Goal: Transaction & Acquisition: Purchase product/service

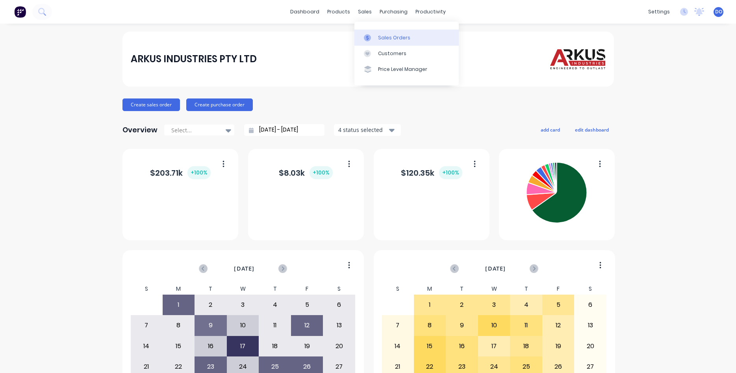
click at [383, 39] on div "Sales Orders" at bounding box center [394, 37] width 32 height 7
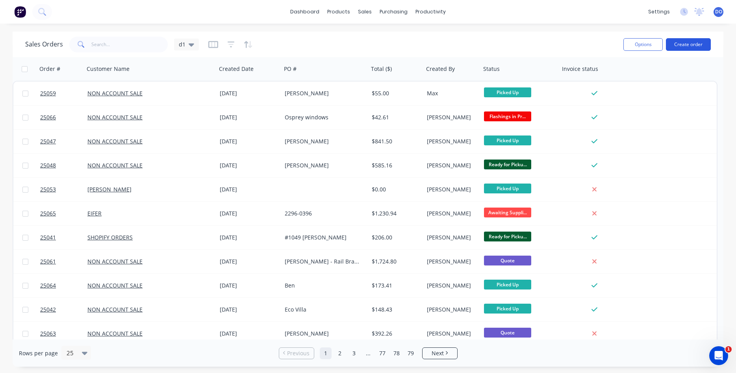
click at [680, 43] on button "Create order" at bounding box center [688, 44] width 45 height 13
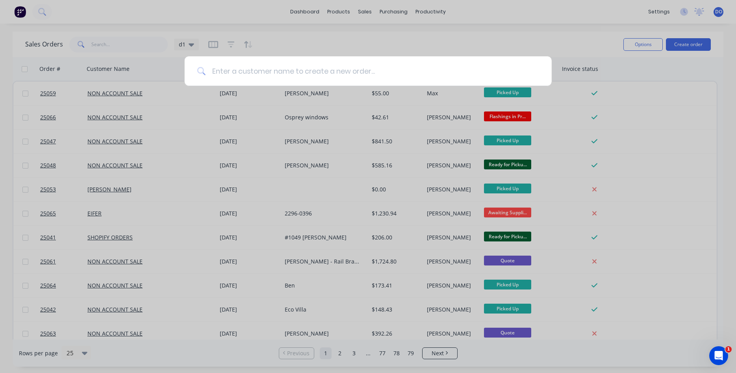
click at [251, 73] on input at bounding box center [373, 71] width 334 height 30
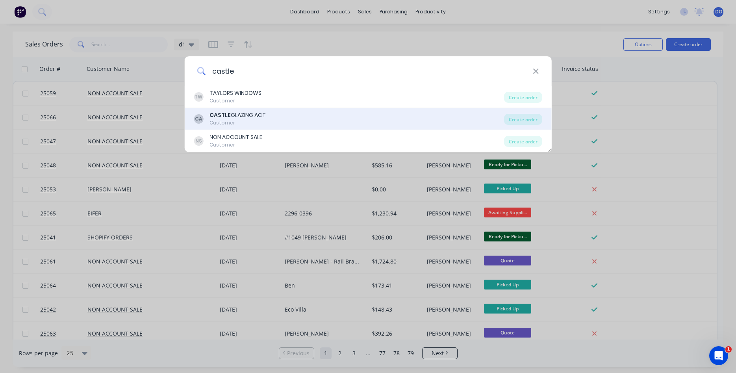
type input "castle"
click at [237, 117] on div "CASTLE GLAZING ACT" at bounding box center [238, 115] width 56 height 8
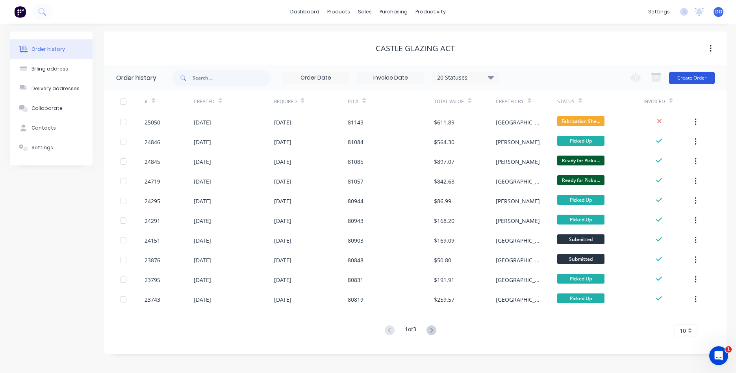
click at [695, 77] on button "Create Order" at bounding box center [692, 78] width 46 height 13
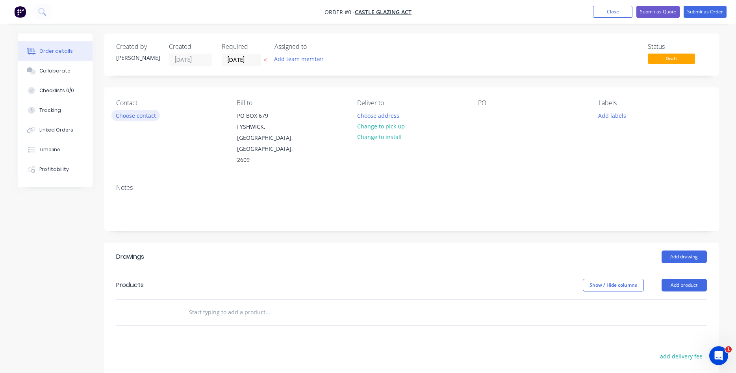
click at [134, 115] on button "Choose contact" at bounding box center [136, 115] width 48 height 11
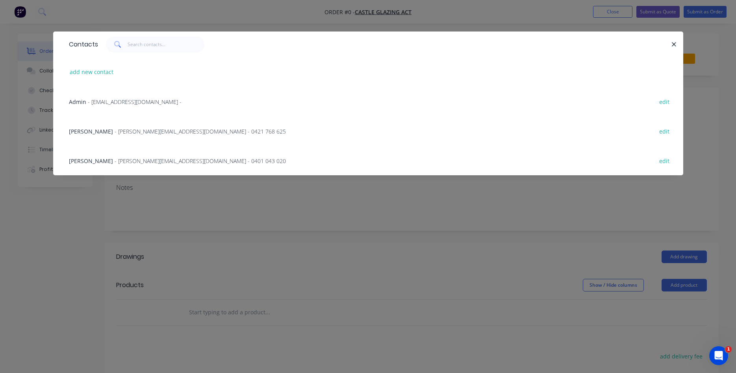
click at [126, 130] on span "- daniel@castleglazingact.com.au - 0421 768 625" at bounding box center [200, 131] width 171 height 7
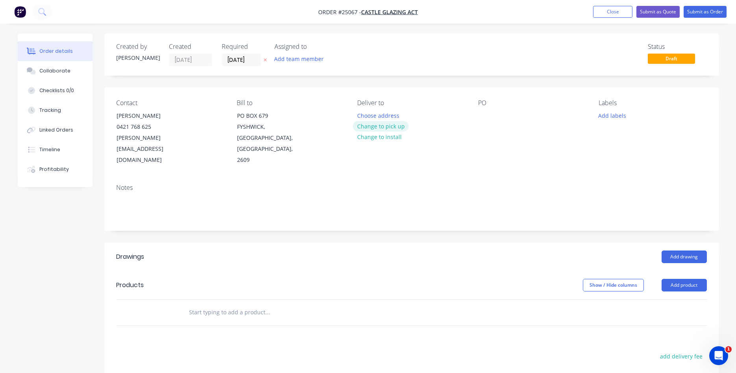
click at [377, 128] on button "Change to pick up" at bounding box center [381, 126] width 56 height 11
click at [483, 115] on div at bounding box center [484, 115] width 13 height 11
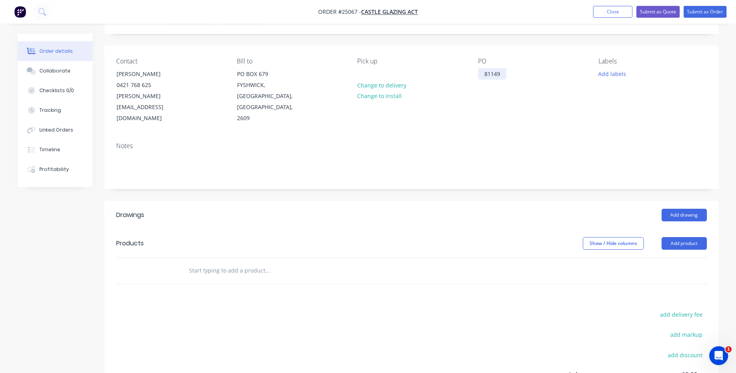
scroll to position [80, 0]
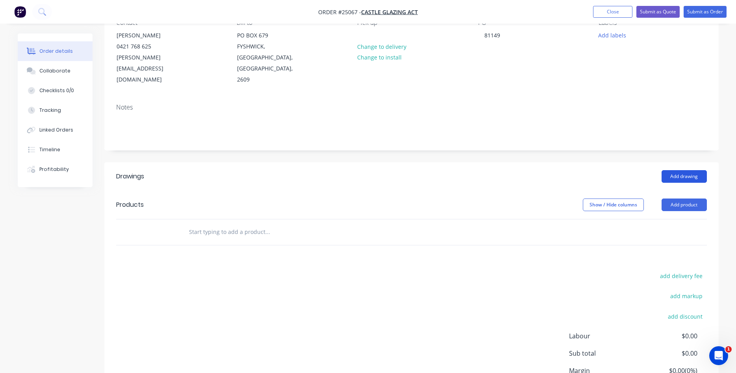
click at [677, 170] on button "Add drawing" at bounding box center [684, 176] width 45 height 13
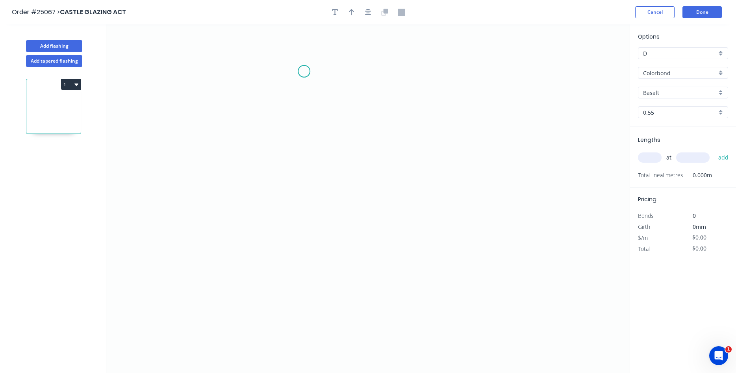
click at [304, 71] on icon "0" at bounding box center [368, 198] width 524 height 349
click at [305, 104] on icon "0" at bounding box center [368, 198] width 524 height 349
click at [394, 106] on icon "0 ?" at bounding box center [368, 198] width 524 height 349
click at [396, 250] on icon "0 ? ?" at bounding box center [368, 198] width 524 height 349
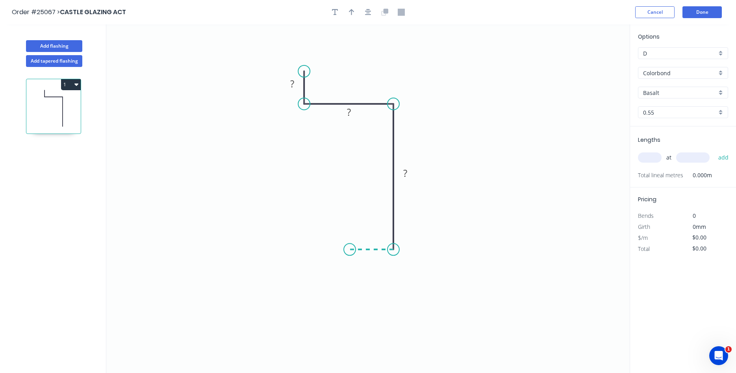
click at [350, 247] on icon "0 ? ? ?" at bounding box center [368, 198] width 524 height 349
click at [349, 286] on icon "0 ? ? ? ?" at bounding box center [368, 198] width 524 height 349
click at [290, 87] on rect at bounding box center [292, 84] width 16 height 11
click at [351, 9] on button "button" at bounding box center [352, 12] width 12 height 12
type input "$15.79"
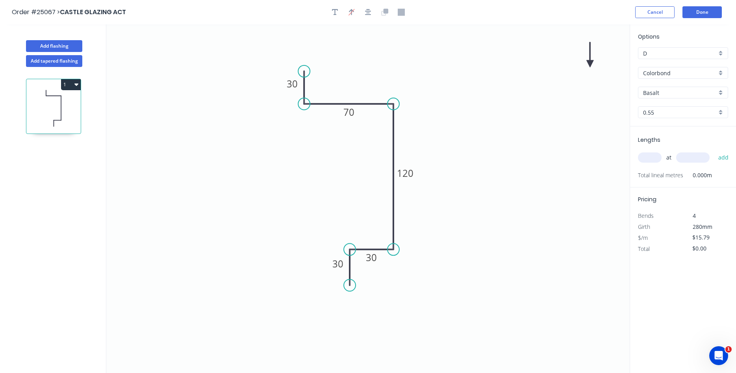
click at [591, 60] on icon at bounding box center [590, 54] width 7 height 25
drag, startPoint x: 591, startPoint y: 61, endPoint x: 411, endPoint y: 110, distance: 186.4
click at [411, 110] on icon at bounding box center [421, 98] width 23 height 23
click at [654, 155] on input "text" at bounding box center [650, 157] width 24 height 10
type input "4"
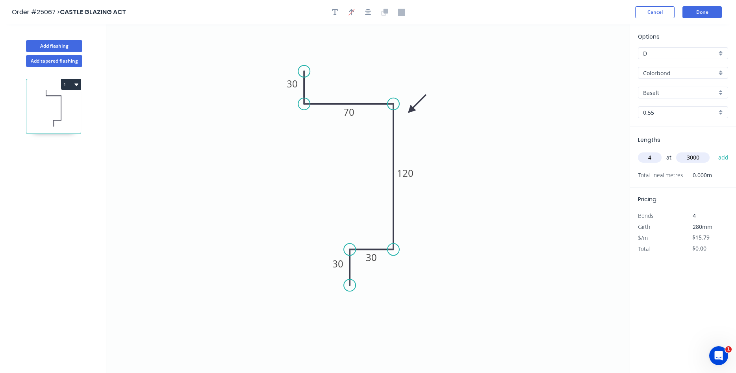
type input "3000"
click at [715, 151] on button "add" at bounding box center [724, 157] width 19 height 13
type input "$189.48"
type input "10"
type input "2400"
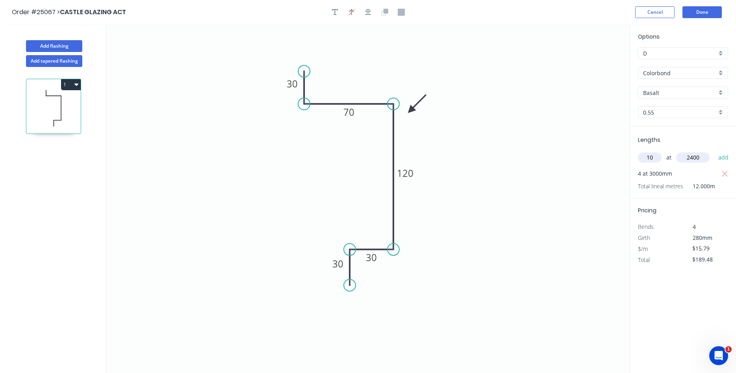
click at [715, 151] on button "add" at bounding box center [724, 157] width 19 height 13
type input "$568.44"
click at [703, 11] on button "Done" at bounding box center [702, 12] width 39 height 12
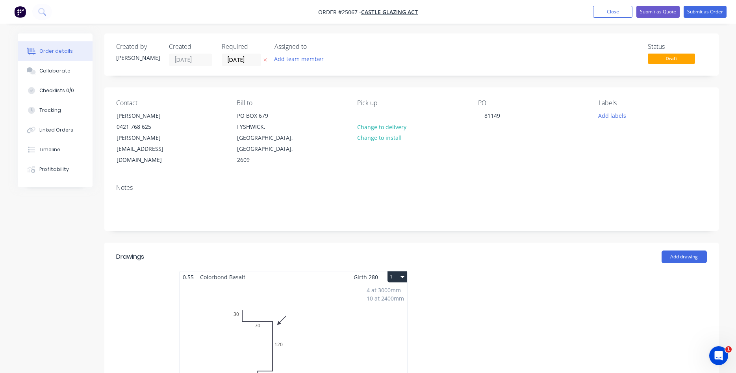
click at [345, 326] on div "4 at 3000mm 10 at 2400mm Total lm $/M Total 36m $15.79 $568.44" at bounding box center [294, 343] width 228 height 120
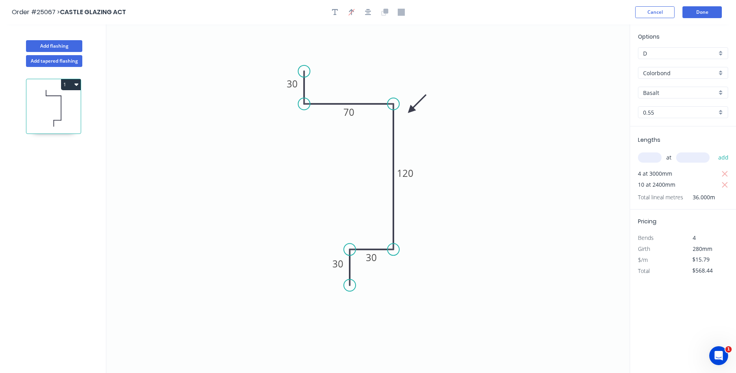
click at [718, 56] on div "D" at bounding box center [683, 53] width 90 height 12
click at [682, 68] on div "A" at bounding box center [683, 68] width 89 height 14
type input "A"
type input "$28.72"
type input "$1,033.92"
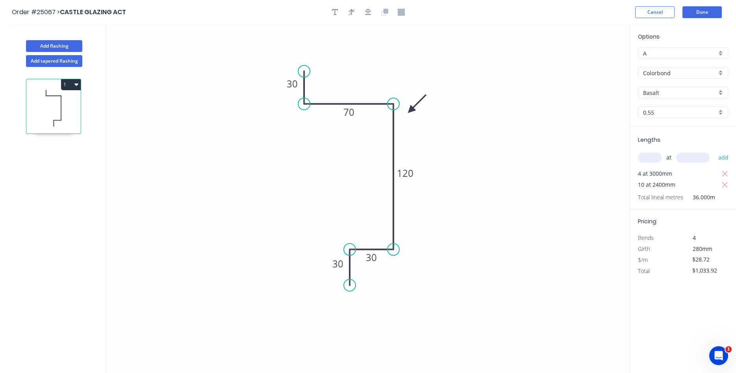
click at [721, 76] on div "Colorbond" at bounding box center [683, 73] width 90 height 12
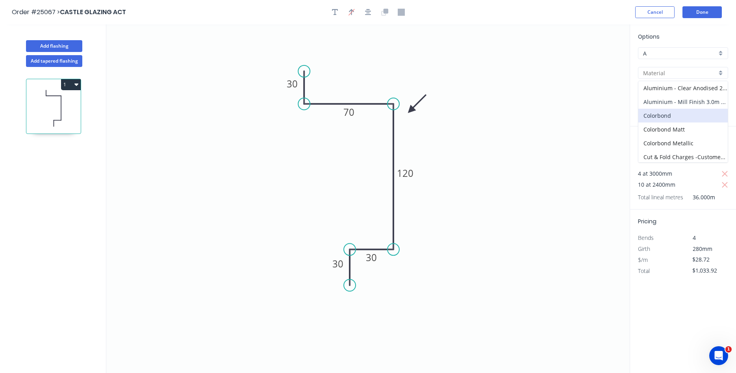
click at [690, 104] on div "Aluminium - Mill Finish 3.0m Max" at bounding box center [683, 102] width 89 height 14
type input "Aluminium - Mill Finish 3.0m Max"
type input "Mill Finish"
type input "1.2"
type input "$27.77"
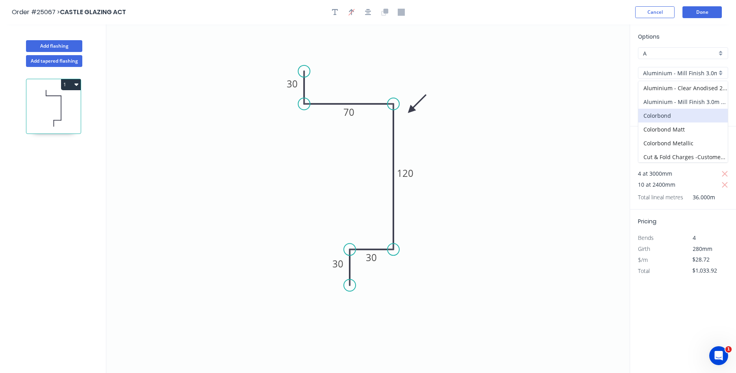
type input "$999.72"
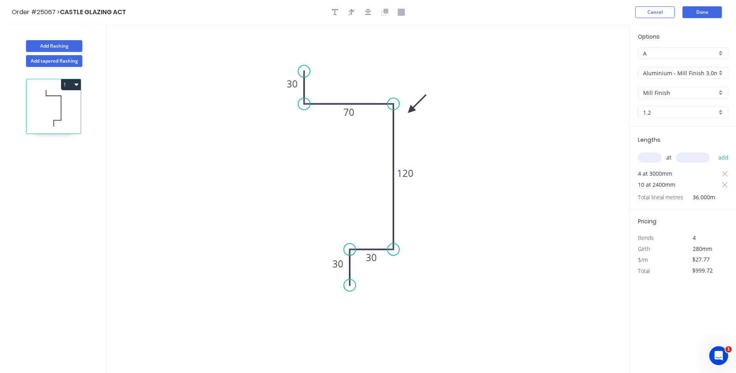
click at [721, 112] on div "1.2" at bounding box center [683, 112] width 90 height 12
click at [676, 138] on div "1.6" at bounding box center [683, 141] width 89 height 14
type input "1.6"
type input "$31.04"
type input "$1,117.44"
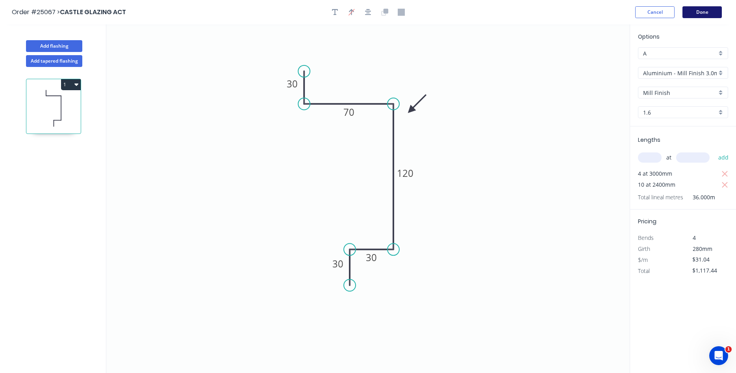
click at [707, 7] on button "Done" at bounding box center [702, 12] width 39 height 12
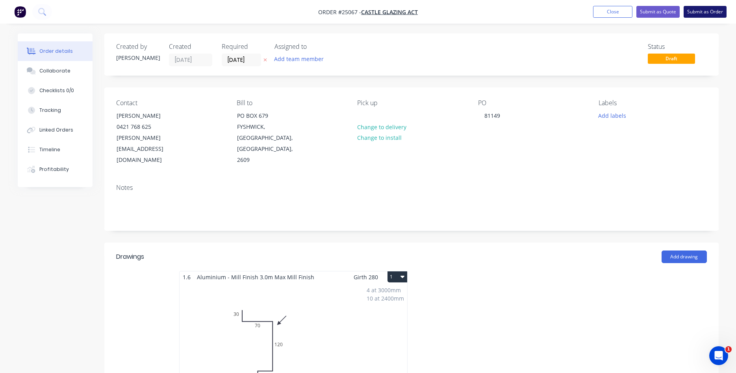
click at [699, 12] on button "Submit as Order" at bounding box center [705, 12] width 43 height 12
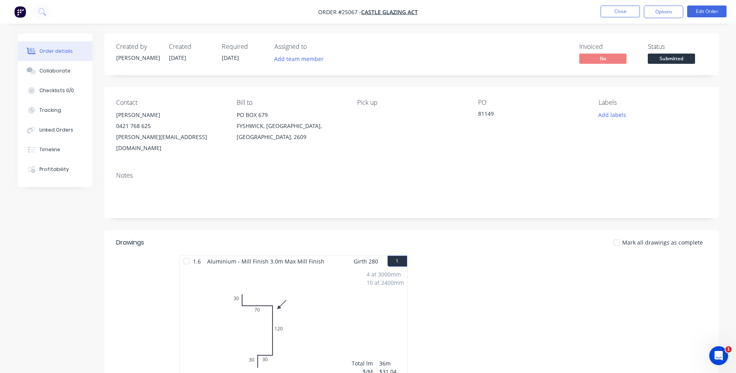
click at [669, 61] on span "Submitted" at bounding box center [671, 59] width 47 height 10
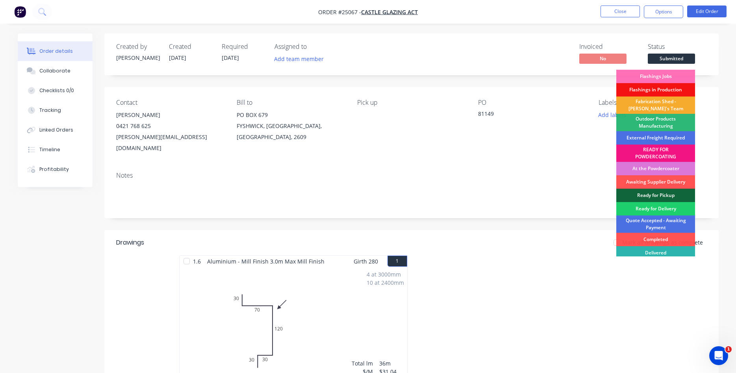
click at [654, 103] on div "Fabrication Shed - Gary's Team" at bounding box center [656, 105] width 79 height 17
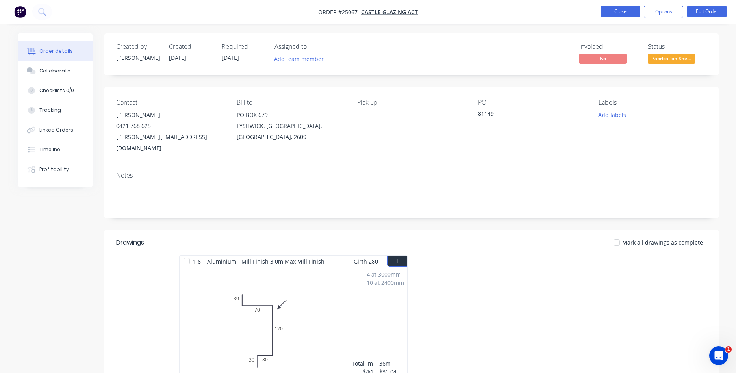
click at [627, 9] on button "Close" at bounding box center [620, 12] width 39 height 12
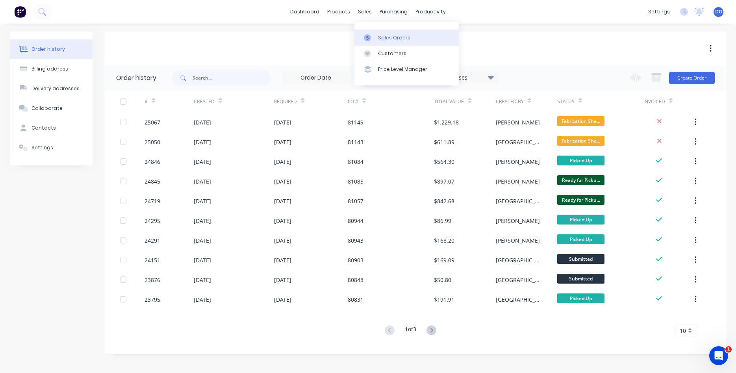
click at [386, 41] on div "Sales Orders" at bounding box center [394, 37] width 32 height 7
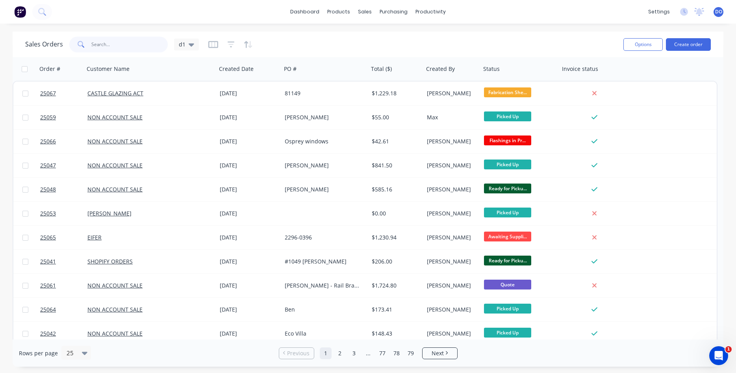
click at [137, 44] on input "text" at bounding box center [129, 45] width 77 height 16
click at [132, 40] on input "text" at bounding box center [129, 45] width 77 height 16
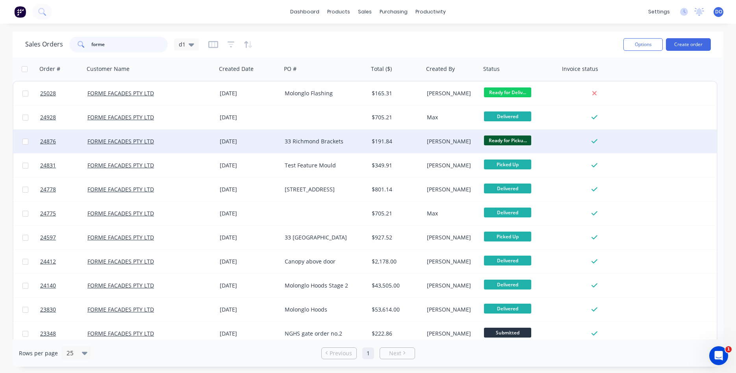
type input "forme"
click at [221, 143] on div "09 Sep 2025" at bounding box center [249, 142] width 59 height 8
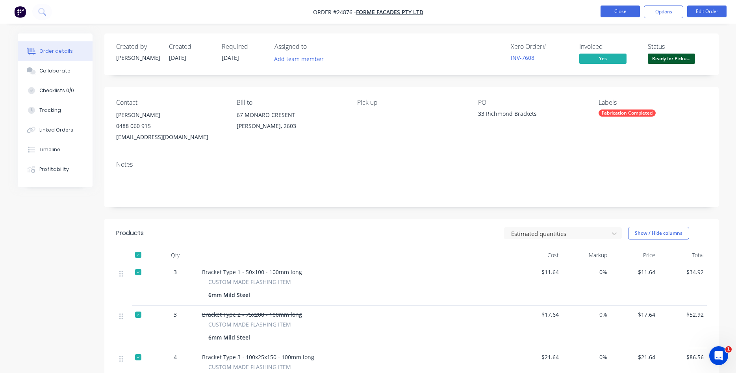
click at [618, 10] on button "Close" at bounding box center [620, 12] width 39 height 12
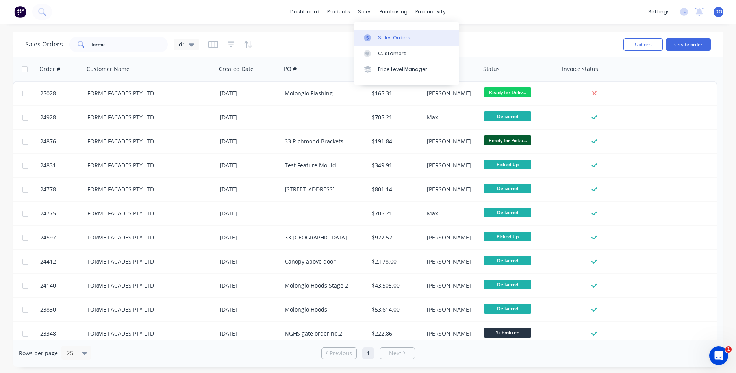
click at [392, 39] on div "Sales Orders" at bounding box center [394, 37] width 32 height 7
click at [380, 34] on div "Sales Orders" at bounding box center [394, 37] width 32 height 7
click at [689, 44] on button "Create order" at bounding box center [688, 44] width 45 height 13
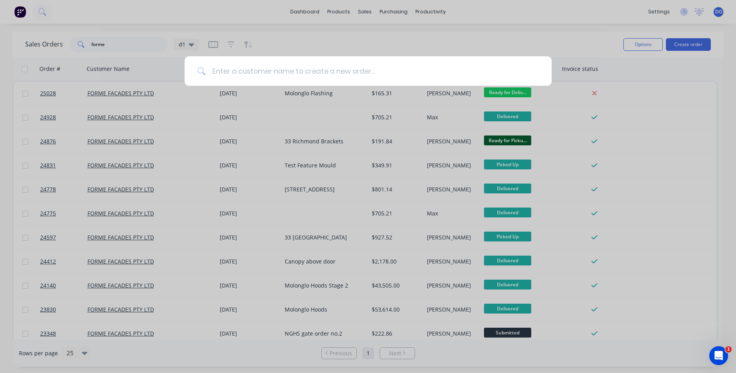
click at [298, 73] on input at bounding box center [373, 71] width 334 height 30
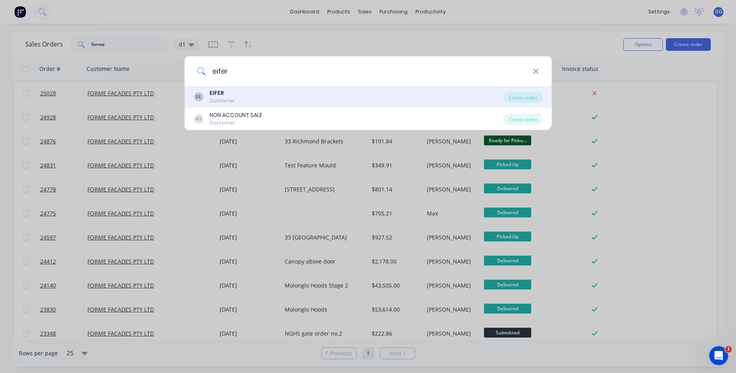
type input "eifer"
click at [249, 95] on div "EE EIFER Customer" at bounding box center [349, 96] width 310 height 15
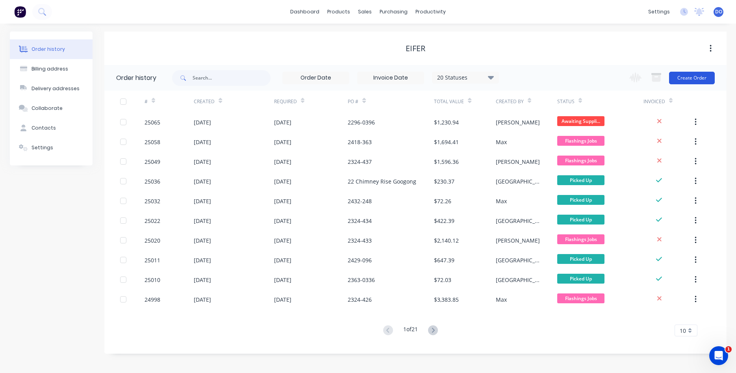
click at [694, 78] on button "Create Order" at bounding box center [692, 78] width 46 height 13
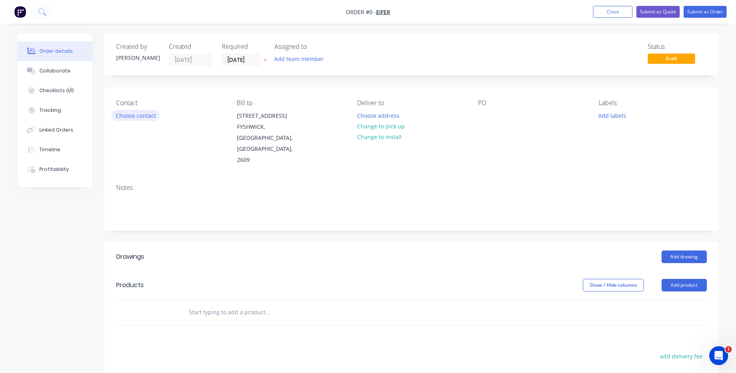
click at [127, 115] on button "Choose contact" at bounding box center [136, 115] width 48 height 11
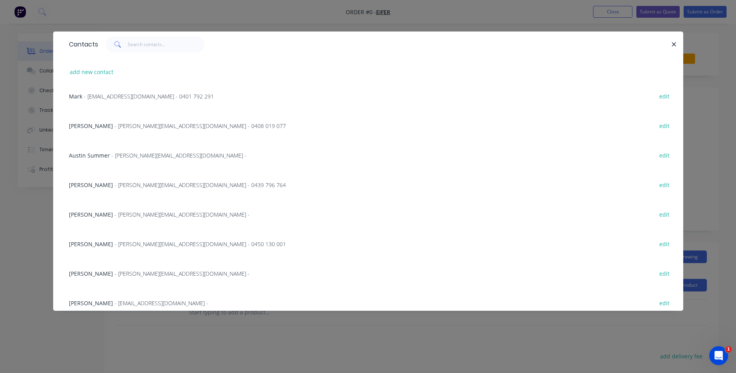
scroll to position [308, 0]
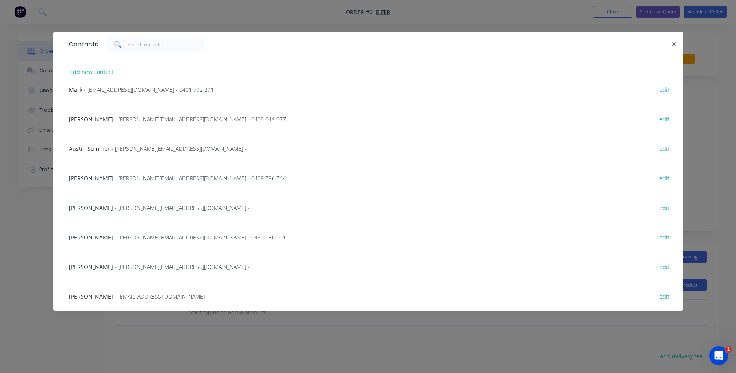
click at [117, 179] on span "- mattison@eifer.com.au - 0439 796 764" at bounding box center [200, 178] width 171 height 7
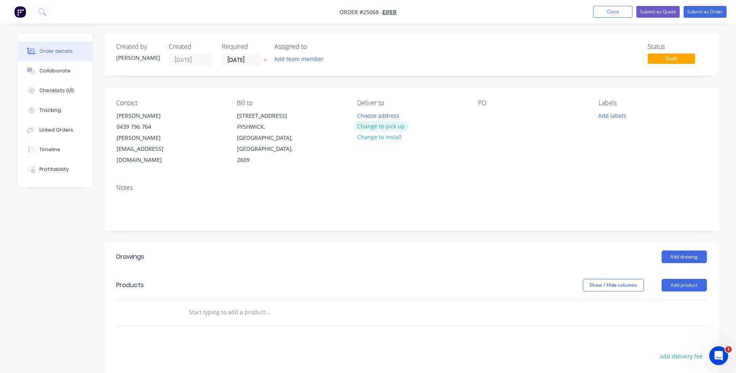
click at [374, 125] on button "Change to pick up" at bounding box center [381, 126] width 56 height 11
click at [486, 117] on div at bounding box center [484, 115] width 13 height 11
click at [675, 243] on header "Drawings Add drawing" at bounding box center [411, 257] width 615 height 28
click at [677, 251] on button "Add drawing" at bounding box center [684, 257] width 45 height 13
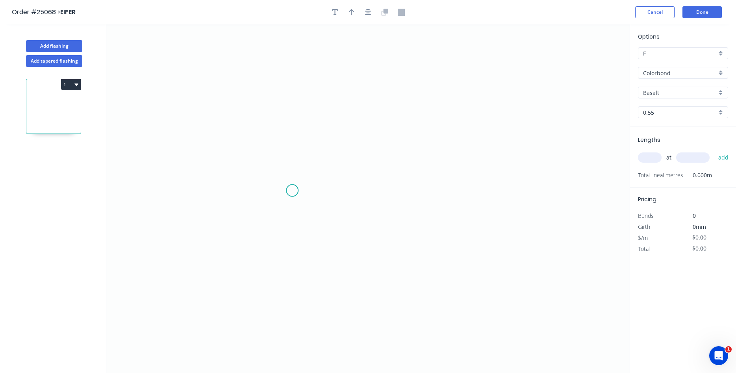
click at [292, 191] on icon "0" at bounding box center [368, 198] width 524 height 349
click at [288, 109] on icon "0" at bounding box center [368, 198] width 524 height 349
click at [561, 111] on icon "0 ?" at bounding box center [368, 198] width 524 height 349
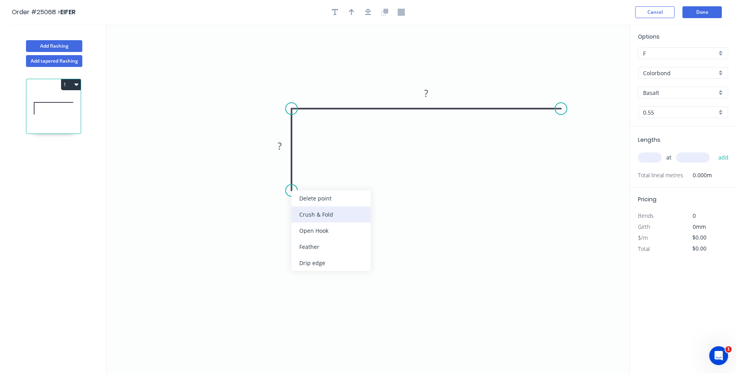
click at [313, 217] on div "Crush & Fold" at bounding box center [331, 214] width 79 height 16
drag, startPoint x: 292, startPoint y: 189, endPoint x: 292, endPoint y: 176, distance: 12.6
click at [292, 176] on circle at bounding box center [292, 176] width 12 height 12
drag, startPoint x: 260, startPoint y: 158, endPoint x: 303, endPoint y: 171, distance: 45.2
click at [303, 171] on rect at bounding box center [319, 175] width 32 height 16
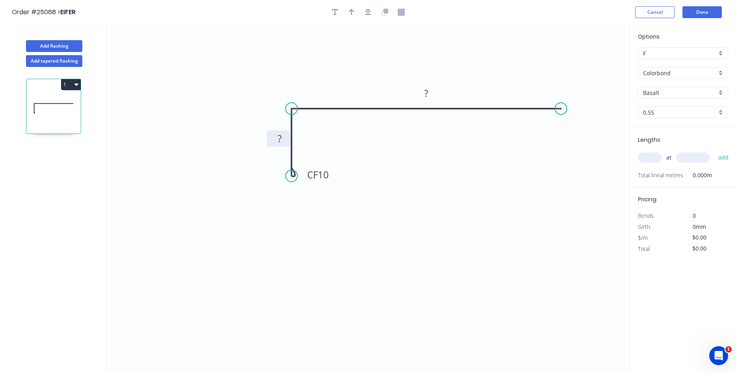
click at [281, 143] on tspan "?" at bounding box center [280, 138] width 4 height 13
click at [350, 11] on icon "button" at bounding box center [352, 12] width 6 height 6
type input "$13.91"
drag, startPoint x: 589, startPoint y: 63, endPoint x: 348, endPoint y: 88, distance: 242.0
click at [348, 88] on icon at bounding box center [342, 81] width 23 height 23
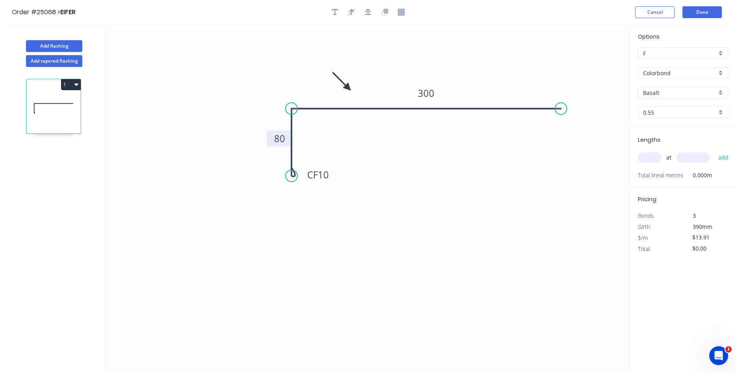
click at [687, 95] on input "Basalt" at bounding box center [680, 93] width 74 height 8
click at [681, 148] on div "Wallaby" at bounding box center [683, 148] width 89 height 14
type input "Wallaby"
click at [649, 160] on input "text" at bounding box center [650, 157] width 24 height 10
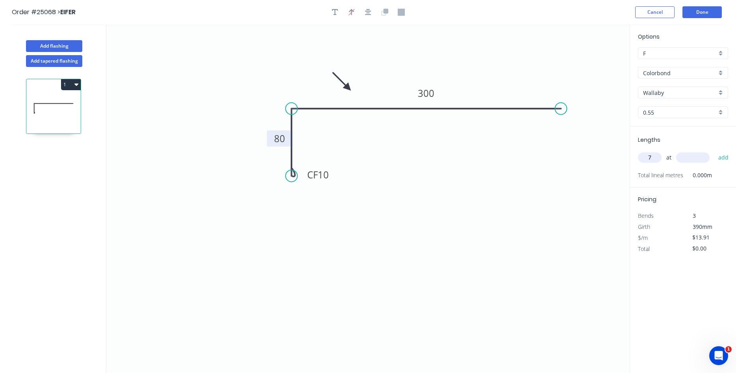
type input "7"
type input "4200"
click at [715, 151] on button "add" at bounding box center [724, 157] width 19 height 13
type input "$408.95"
click at [701, 14] on button "Done" at bounding box center [702, 12] width 39 height 12
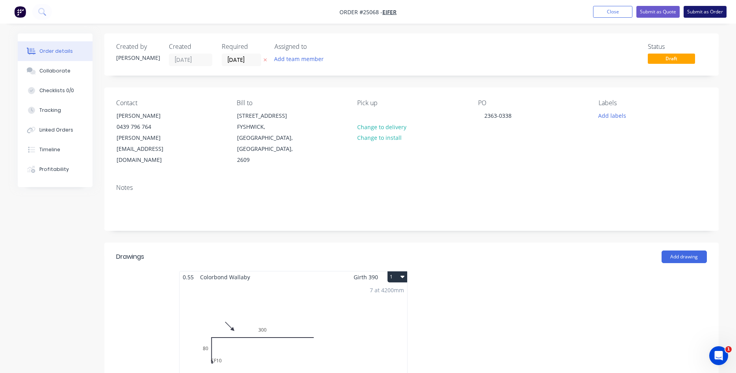
click at [704, 14] on button "Submit as Order" at bounding box center [705, 12] width 43 height 12
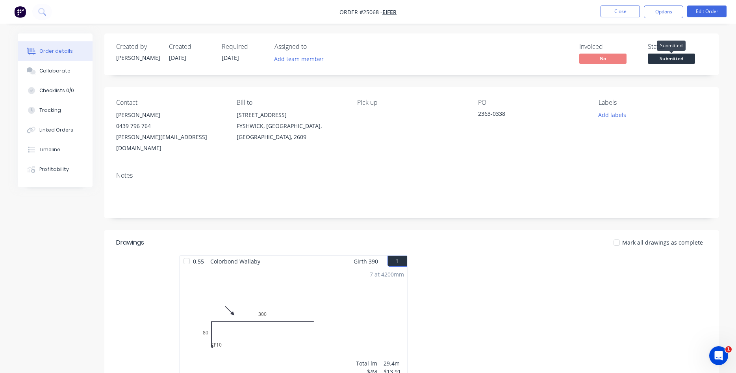
click at [662, 59] on span "Submitted" at bounding box center [671, 59] width 47 height 10
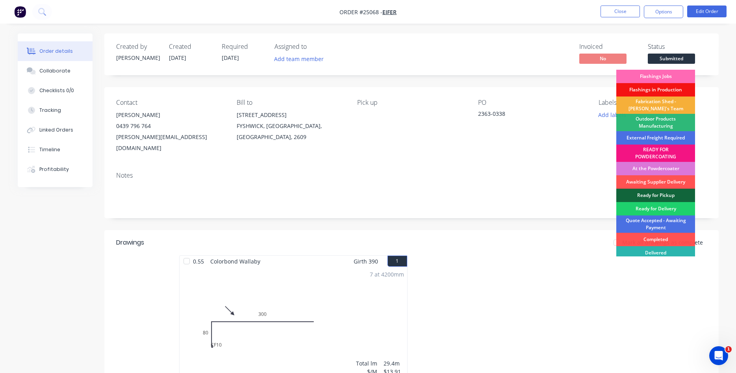
click at [652, 74] on div "Flashings Jobs" at bounding box center [656, 76] width 79 height 13
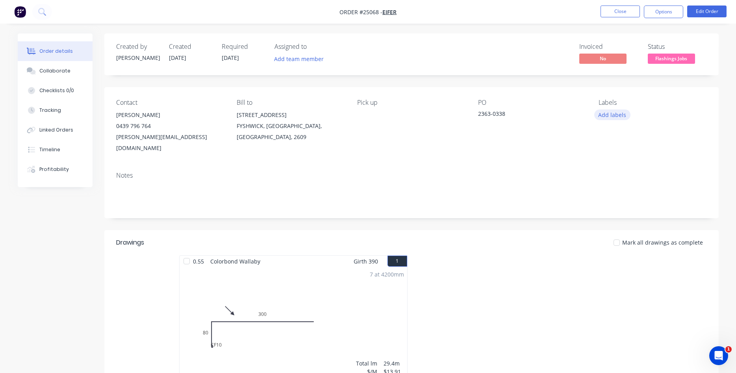
click at [616, 115] on button "Add labels" at bounding box center [613, 115] width 36 height 11
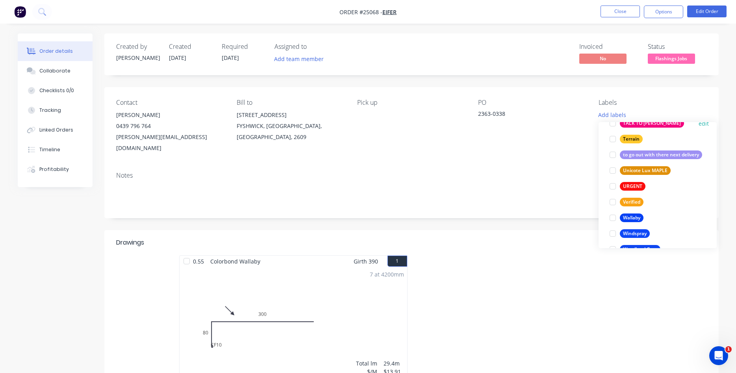
scroll to position [1686, 0]
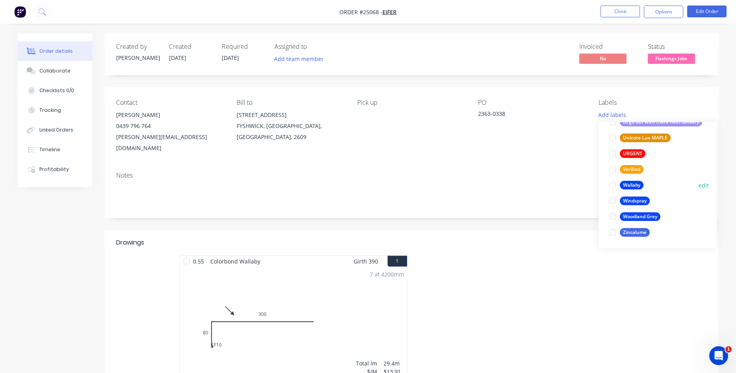
click at [612, 184] on div at bounding box center [613, 185] width 16 height 16
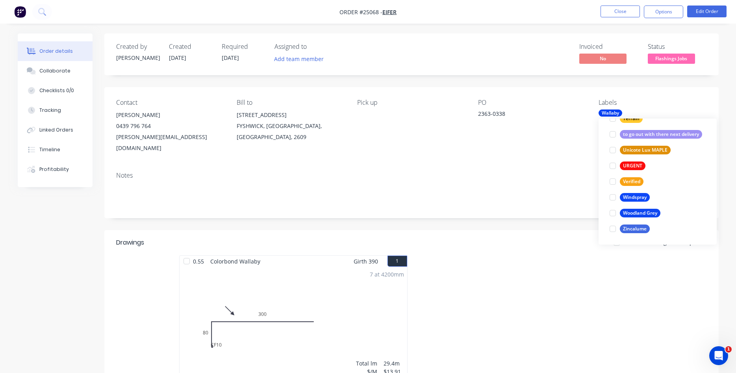
scroll to position [0, 0]
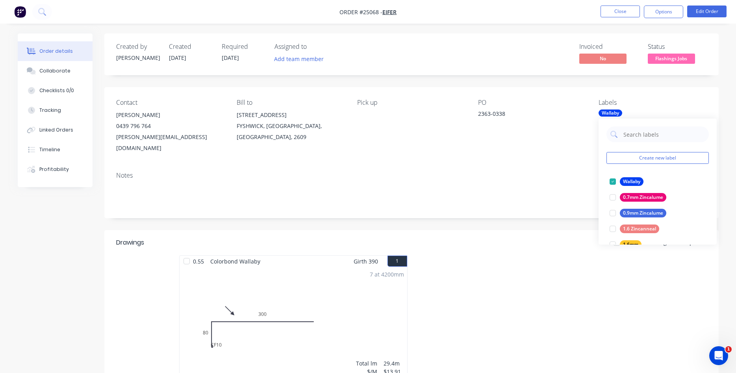
click at [537, 255] on div at bounding box center [530, 325] width 236 height 140
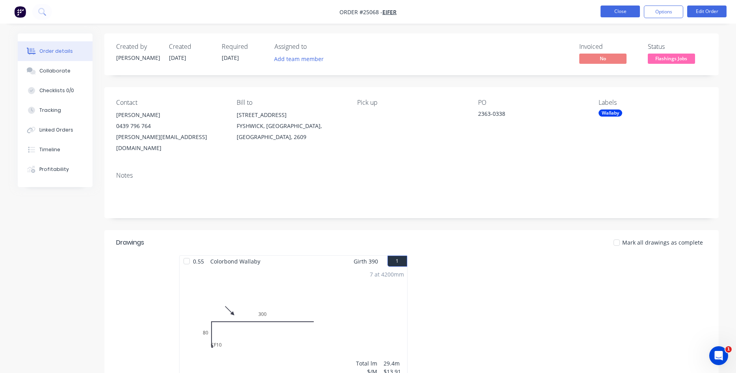
click at [619, 10] on button "Close" at bounding box center [620, 12] width 39 height 12
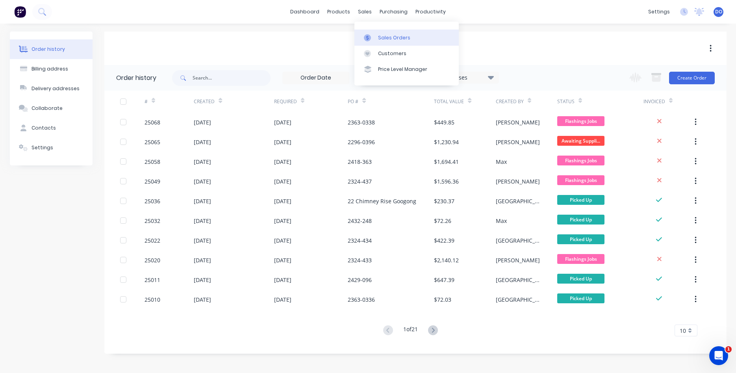
click at [380, 33] on link "Sales Orders" at bounding box center [407, 38] width 104 height 16
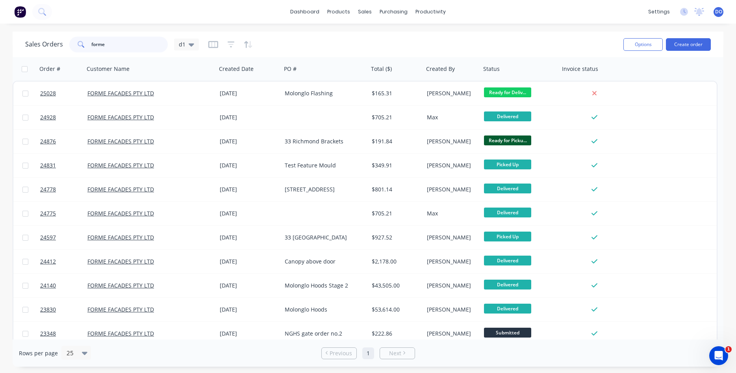
drag, startPoint x: 129, startPoint y: 45, endPoint x: 113, endPoint y: 38, distance: 17.6
click at [113, 38] on input "forme" at bounding box center [129, 45] width 77 height 16
click at [695, 44] on button "Create order" at bounding box center [688, 44] width 45 height 13
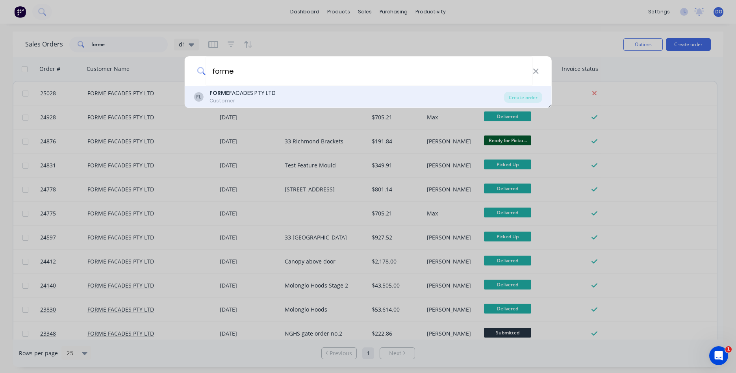
type input "forme"
click at [266, 93] on div "FORME FACADES PTY LTD" at bounding box center [243, 93] width 66 height 8
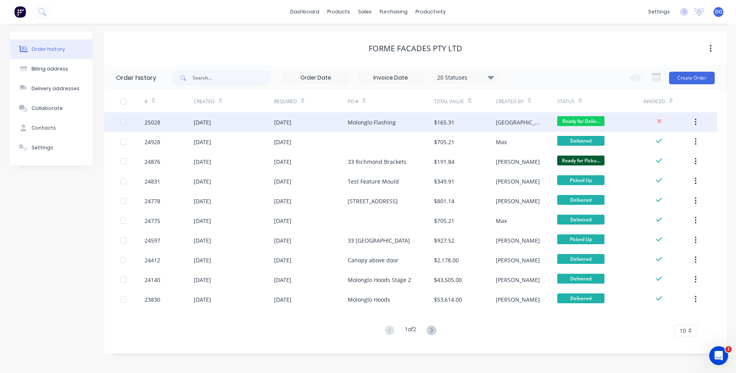
click at [525, 122] on div "Dallas" at bounding box center [526, 122] width 61 height 20
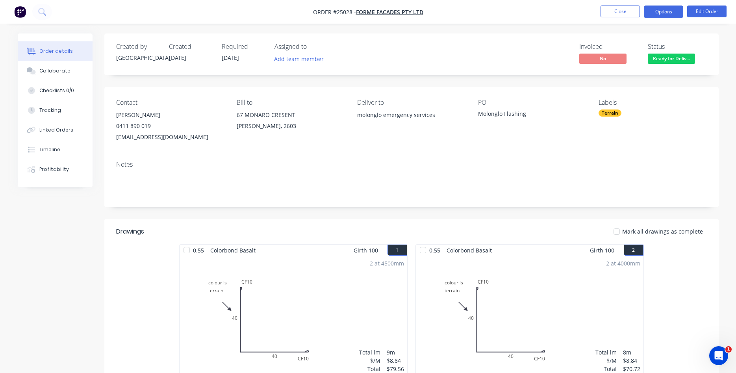
click at [667, 9] on button "Options" at bounding box center [663, 12] width 39 height 13
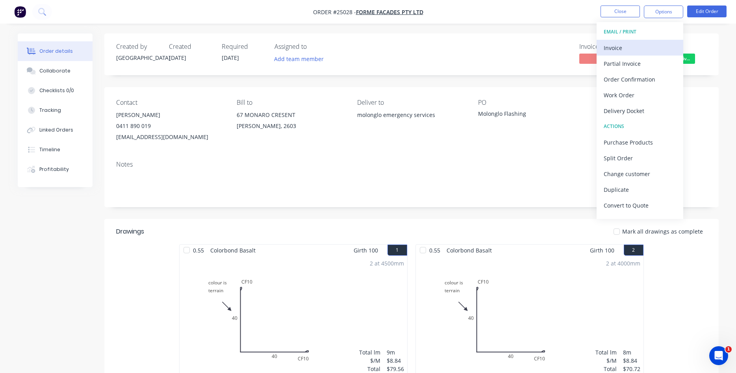
click at [622, 54] on button "Invoice" at bounding box center [640, 48] width 87 height 16
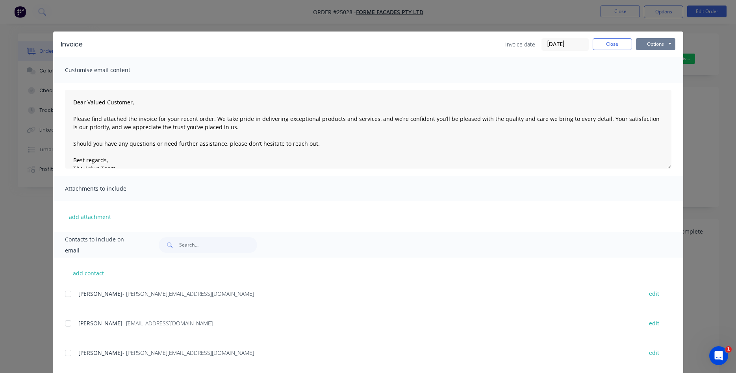
click at [655, 41] on button "Options" at bounding box center [655, 44] width 39 height 12
click at [650, 74] on button "Print" at bounding box center [661, 71] width 50 height 13
click at [611, 45] on button "Close" at bounding box center [612, 44] width 39 height 12
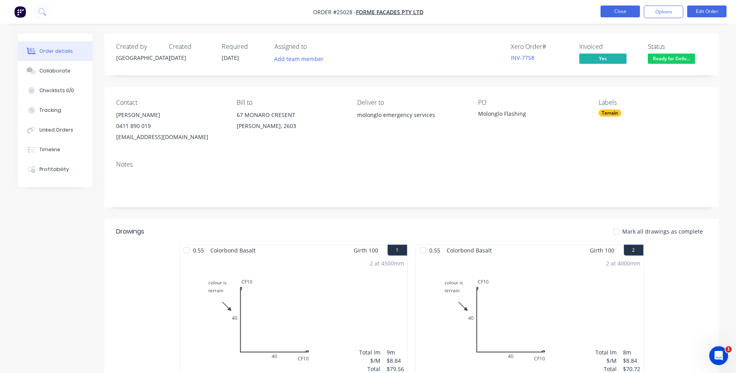
click at [612, 14] on button "Close" at bounding box center [620, 12] width 39 height 12
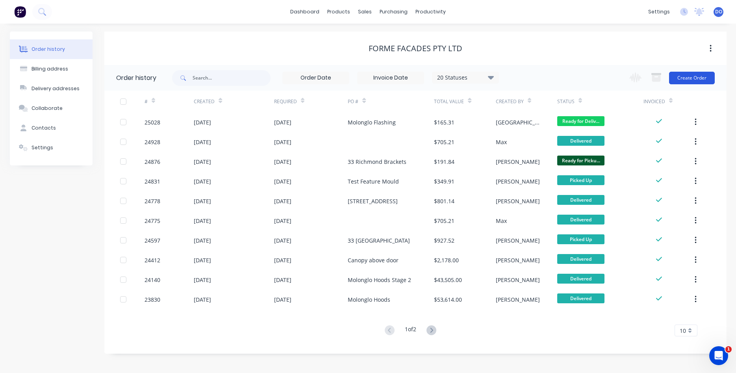
click at [690, 74] on button "Create Order" at bounding box center [692, 78] width 46 height 13
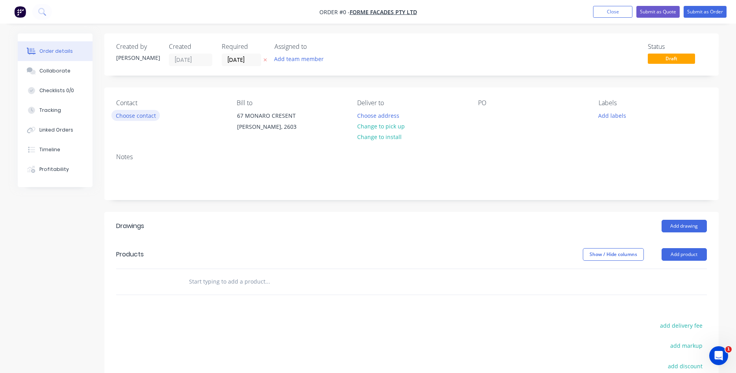
click at [151, 115] on button "Choose contact" at bounding box center [136, 115] width 48 height 11
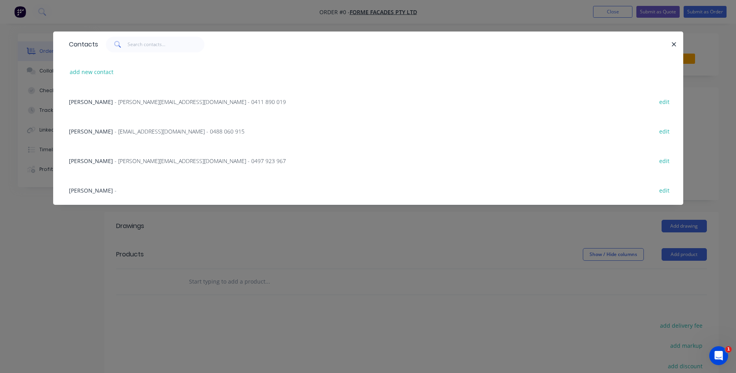
click at [126, 132] on span "- jamesbryant@formefacades.com.au - 0488 060 915" at bounding box center [180, 131] width 130 height 7
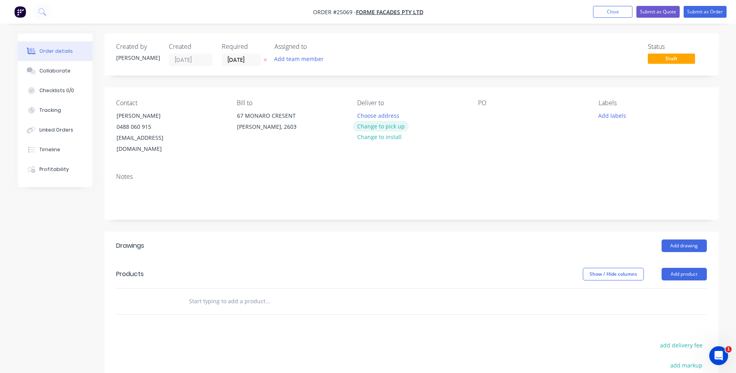
click at [391, 125] on button "Change to pick up" at bounding box center [381, 126] width 56 height 11
click at [483, 117] on div at bounding box center [484, 115] width 13 height 11
click at [485, 115] on div at bounding box center [484, 115] width 13 height 11
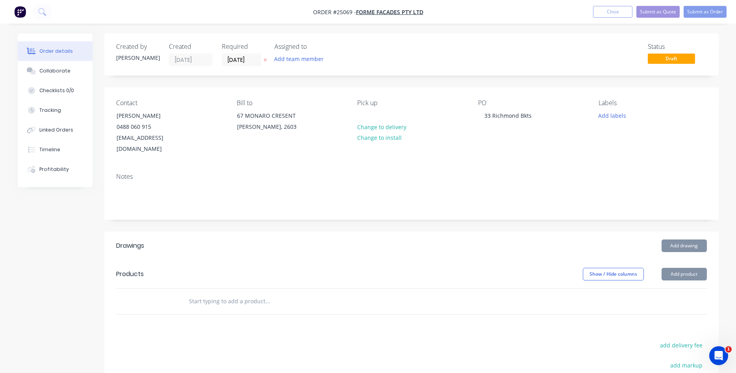
click at [684, 268] on button "Add product" at bounding box center [684, 274] width 45 height 13
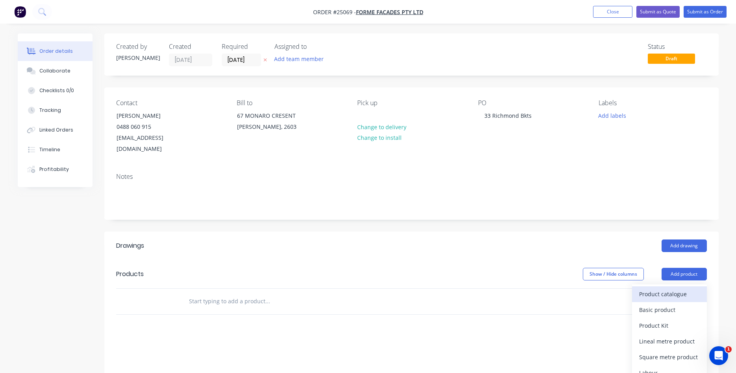
click at [652, 288] on div "Product catalogue" at bounding box center [669, 293] width 61 height 11
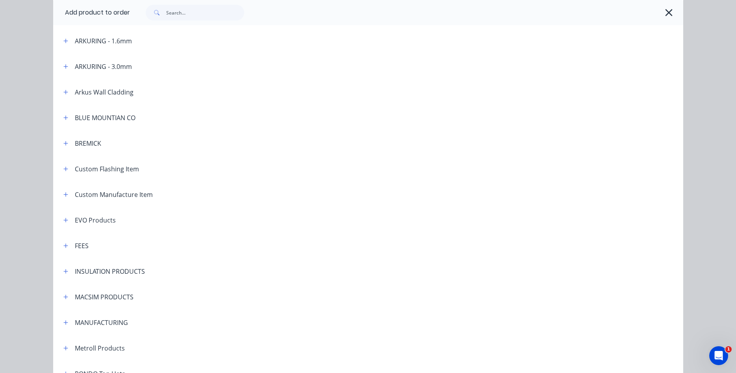
scroll to position [359, 0]
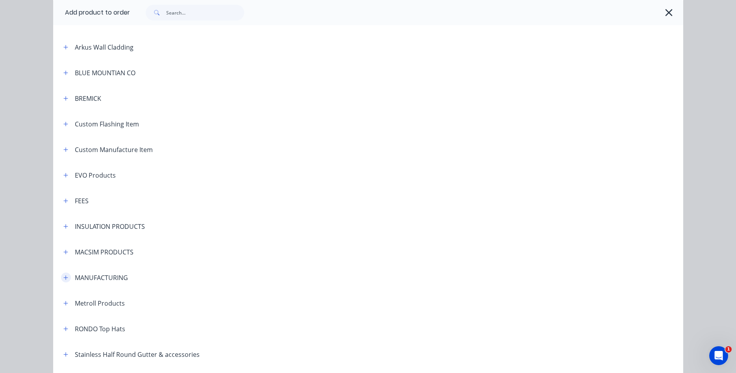
click at [65, 279] on icon "button" at bounding box center [65, 278] width 5 height 6
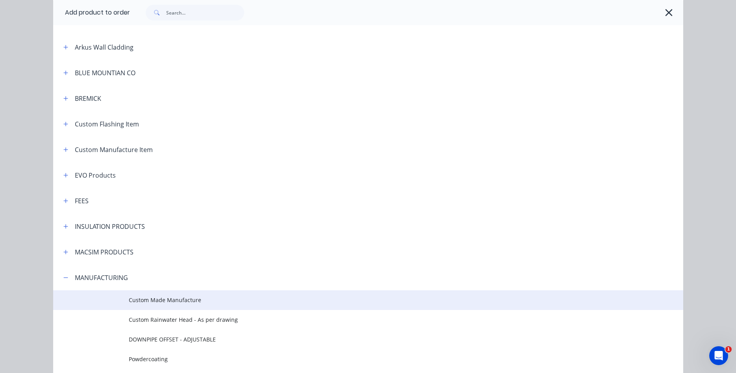
click at [154, 300] on span "Custom Made Manufacture" at bounding box center [351, 300] width 444 height 8
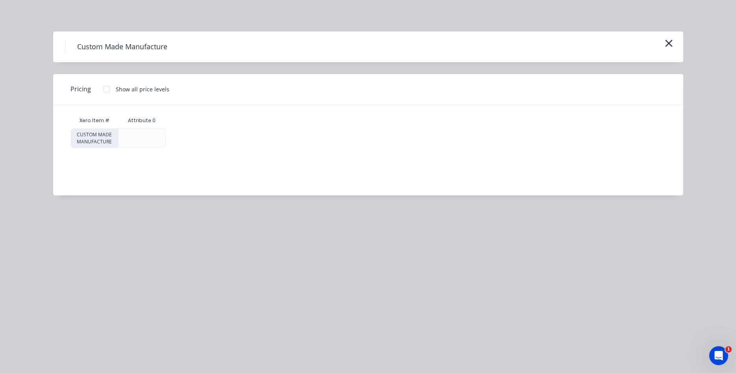
click at [140, 134] on div at bounding box center [142, 138] width 13 height 13
click at [108, 89] on div at bounding box center [107, 89] width 16 height 16
click at [196, 138] on div "$0.00" at bounding box center [197, 138] width 63 height 19
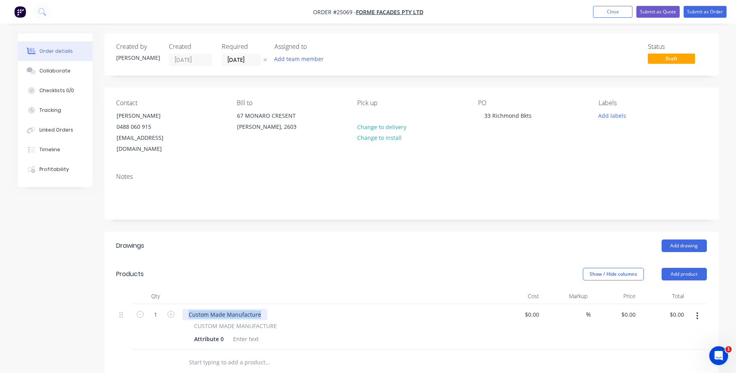
drag, startPoint x: 259, startPoint y: 303, endPoint x: 180, endPoint y: 306, distance: 79.6
click at [182, 309] on div "Custom Made Manufacture" at bounding box center [224, 314] width 85 height 11
paste div
drag, startPoint x: 225, startPoint y: 329, endPoint x: 192, endPoint y: 334, distance: 33.1
click at [192, 334] on div "Attribute 0" at bounding box center [209, 338] width 36 height 11
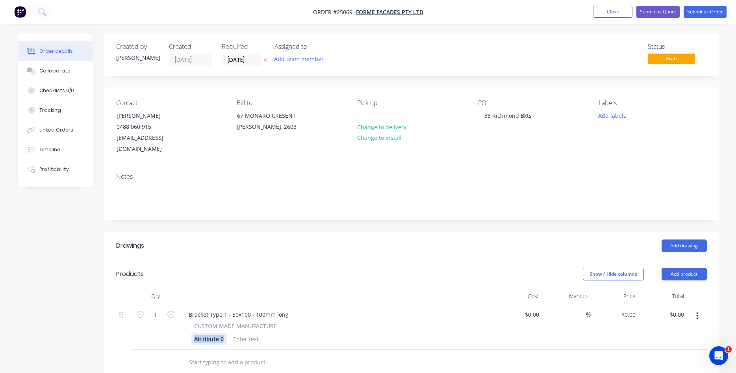
paste div
click at [538, 309] on input at bounding box center [537, 314] width 9 height 11
type input "$11.64"
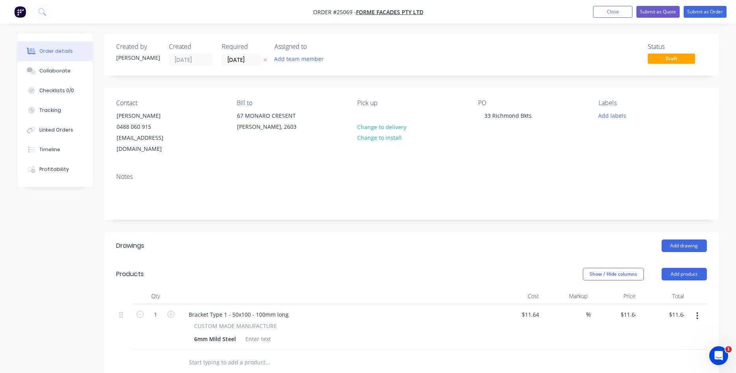
click at [474, 309] on div "Bracket Type 1 - 50x100 - 100mm long" at bounding box center [336, 314] width 309 height 11
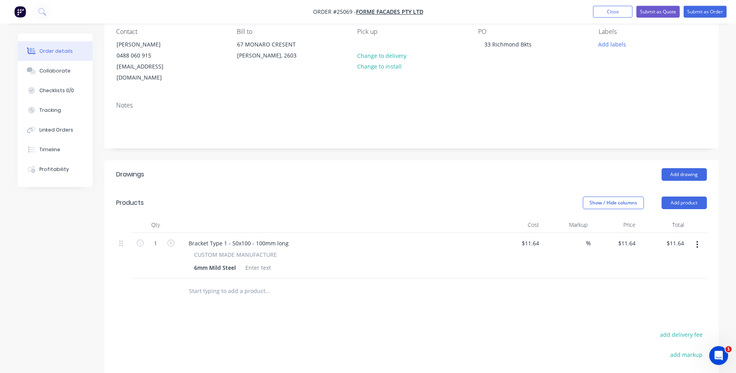
scroll to position [80, 0]
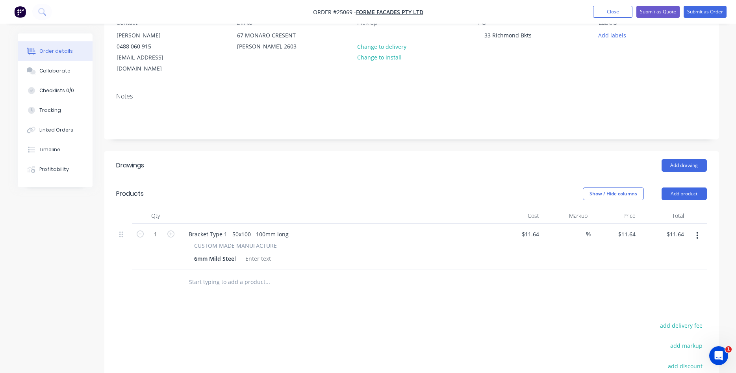
click at [698, 232] on icon "button" at bounding box center [698, 235] width 2 height 7
click at [666, 266] on div "Duplicate" at bounding box center [669, 271] width 61 height 11
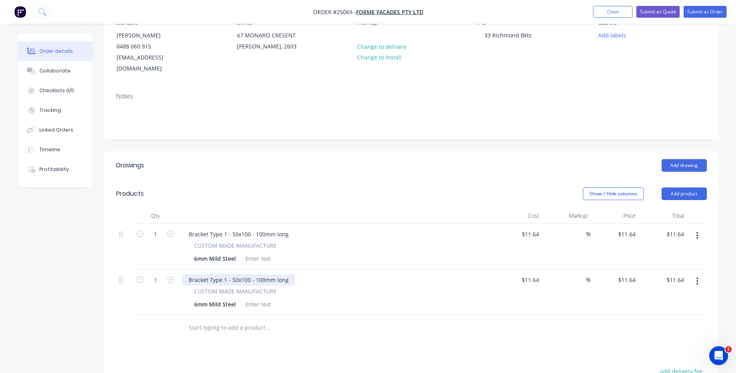
click at [226, 274] on div "Bracket Type 1 - 50x100 - 100mm long" at bounding box center [238, 279] width 113 height 11
drag, startPoint x: 233, startPoint y: 269, endPoint x: 236, endPoint y: 264, distance: 5.5
click at [235, 274] on div "Bracket Type 4 - 50x100 - 100mm long" at bounding box center [238, 279] width 113 height 11
click at [540, 274] on input "11.64" at bounding box center [531, 279] width 21 height 11
type input "$13.86"
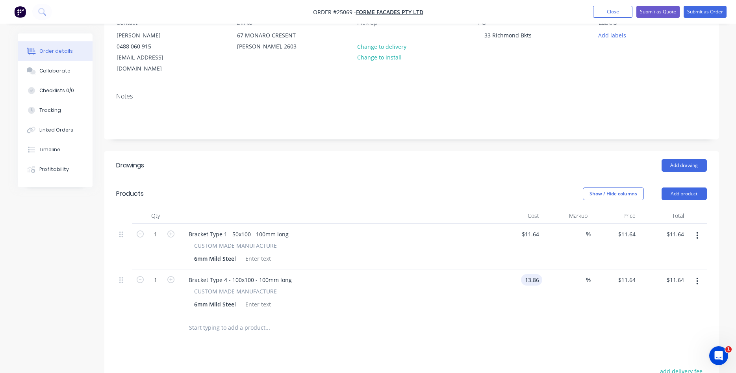
type input "$13.86"
click at [173, 230] on icon "button" at bounding box center [170, 233] width 7 height 7
type input "2"
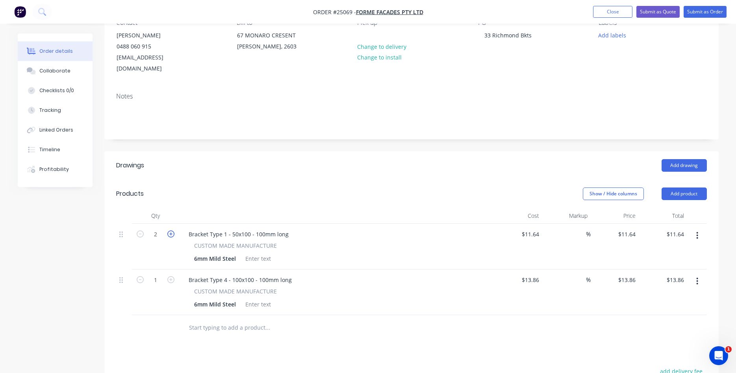
type input "$23.28"
click at [173, 230] on icon "button" at bounding box center [170, 233] width 7 height 7
type input "3"
type input "$34.92"
click at [171, 276] on icon "button" at bounding box center [170, 279] width 7 height 7
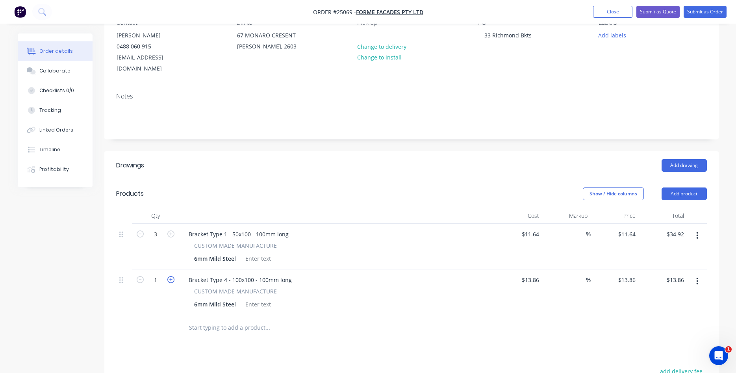
type input "2"
type input "$27.72"
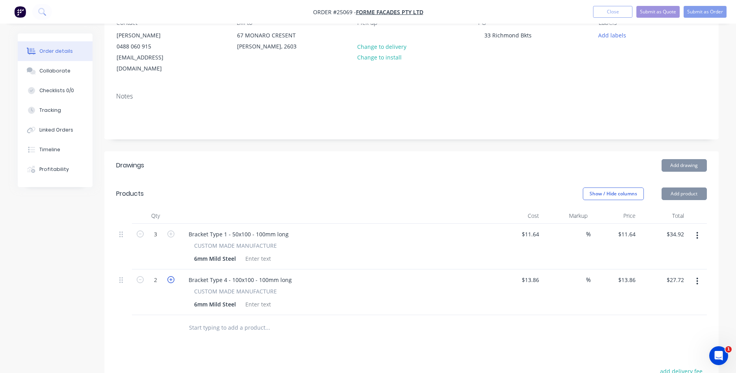
click at [171, 276] on icon "button" at bounding box center [170, 279] width 7 height 7
type input "3"
type input "$41.58"
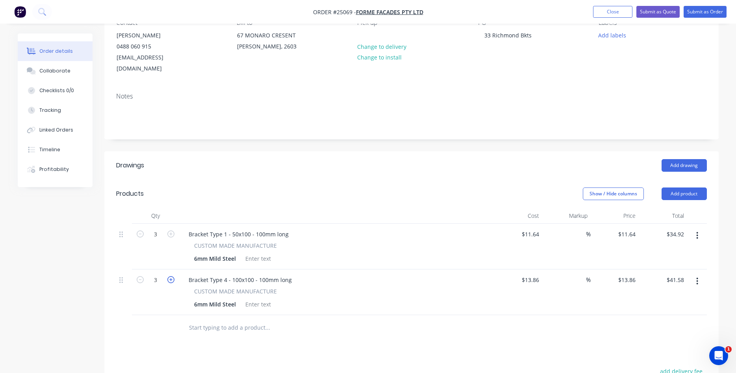
click at [171, 276] on icon "button" at bounding box center [170, 279] width 7 height 7
type input "4"
type input "$55.44"
click at [171, 276] on icon "button" at bounding box center [170, 279] width 7 height 7
type input "5"
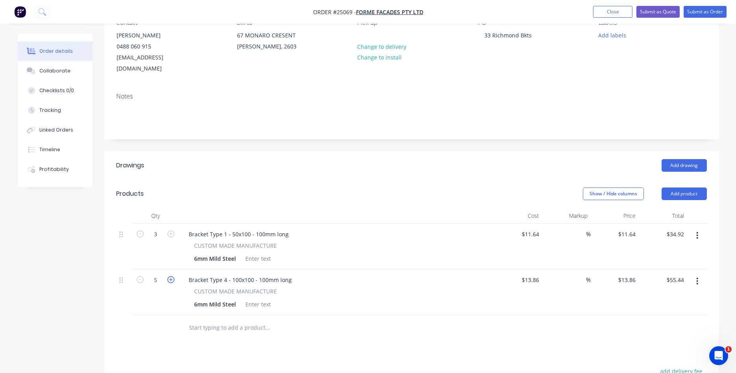
type input "$69.30"
click at [171, 276] on icon "button" at bounding box center [170, 279] width 7 height 7
type input "6"
type input "$83.16"
click at [55, 71] on div "Collaborate" at bounding box center [54, 70] width 31 height 7
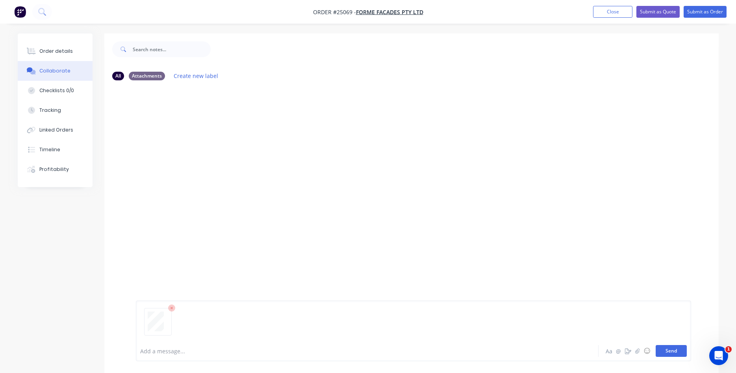
click at [671, 348] on button "Send" at bounding box center [671, 351] width 31 height 12
click at [697, 13] on button "Submit as Order" at bounding box center [705, 12] width 43 height 12
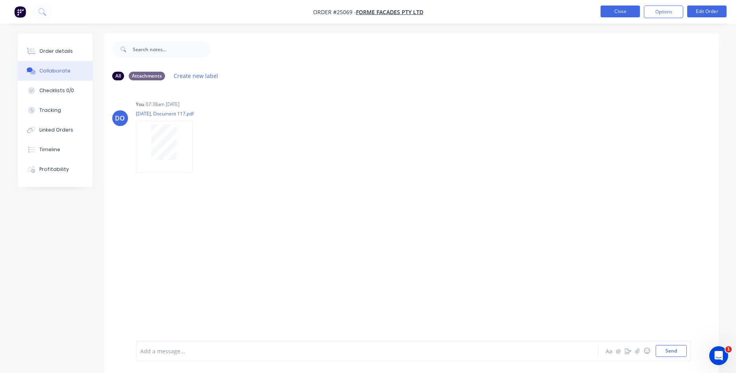
click at [628, 12] on button "Close" at bounding box center [620, 12] width 39 height 12
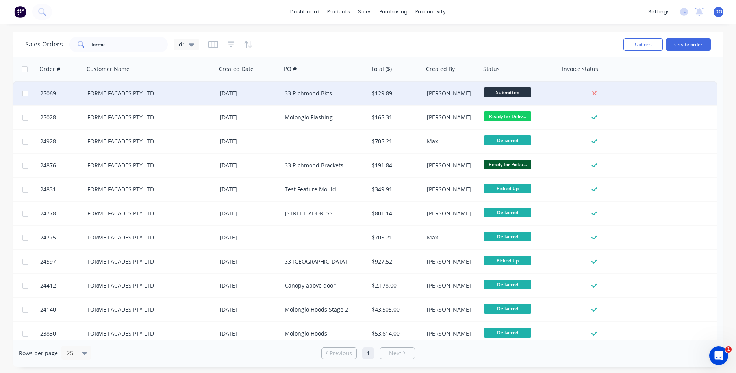
click at [408, 90] on div "$129.89" at bounding box center [395, 93] width 46 height 8
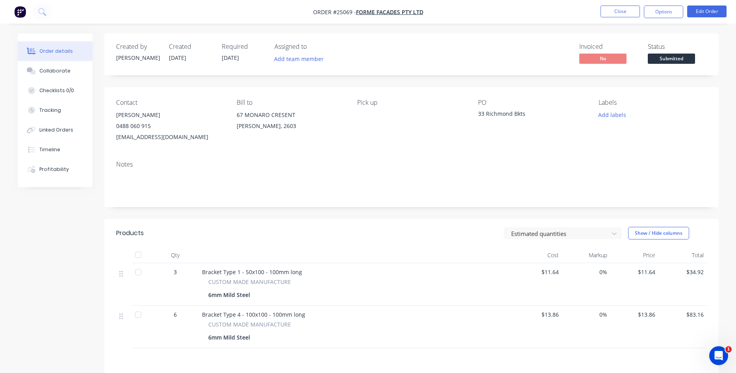
click at [677, 59] on span "Submitted" at bounding box center [671, 59] width 47 height 10
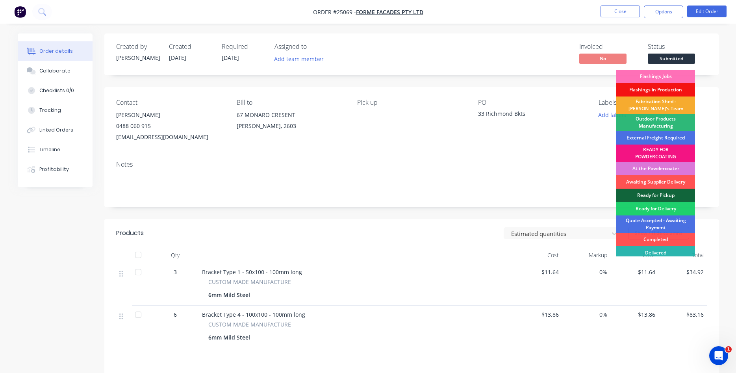
click at [653, 106] on div "Fabrication Shed - Gary's Team" at bounding box center [656, 105] width 79 height 17
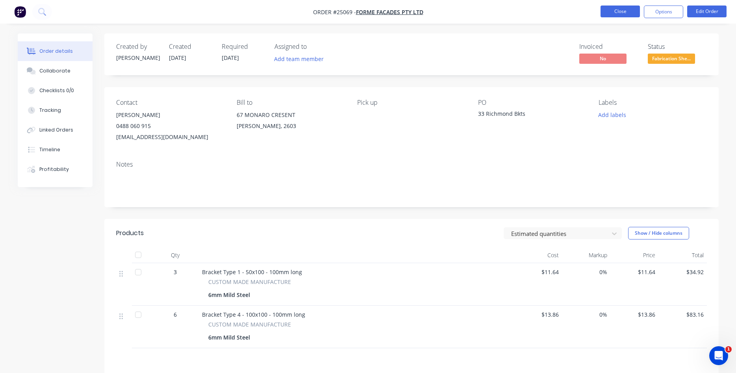
click at [612, 13] on button "Close" at bounding box center [620, 12] width 39 height 12
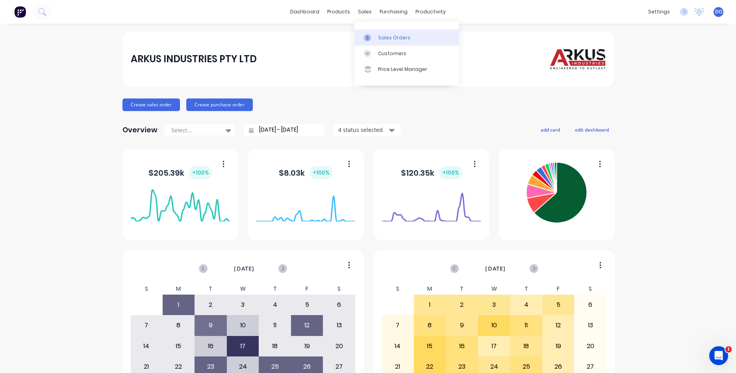
click at [387, 39] on div "Sales Orders" at bounding box center [394, 37] width 32 height 7
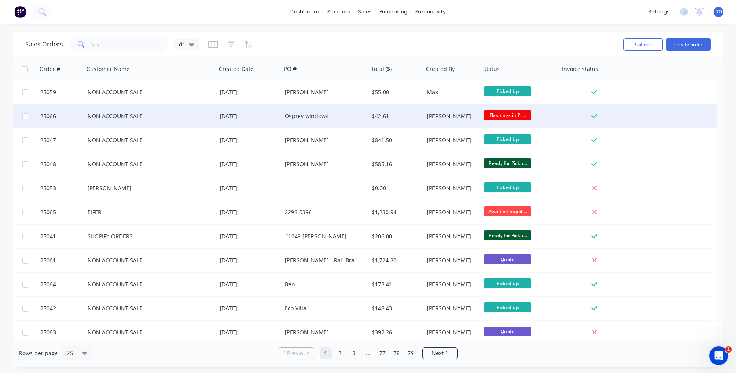
scroll to position [90, 0]
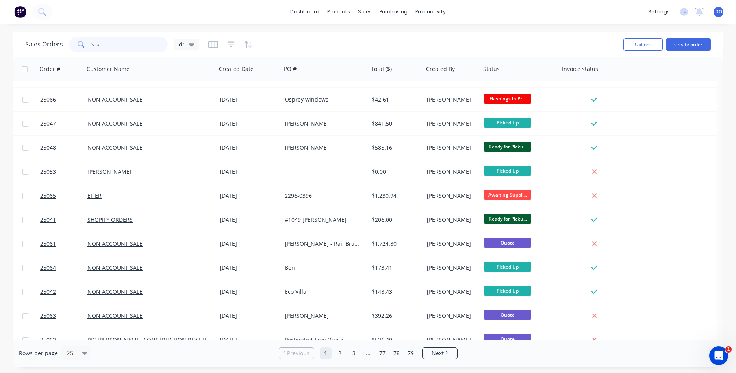
click at [109, 47] on input "text" at bounding box center [129, 45] width 77 height 16
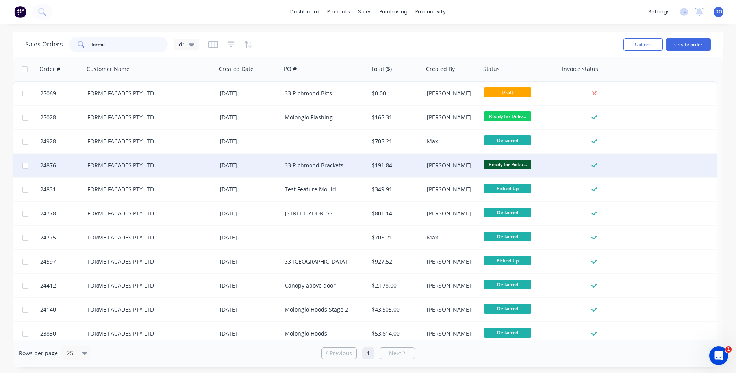
type input "forme"
click at [270, 170] on div "09 Sep 2025" at bounding box center [249, 166] width 65 height 24
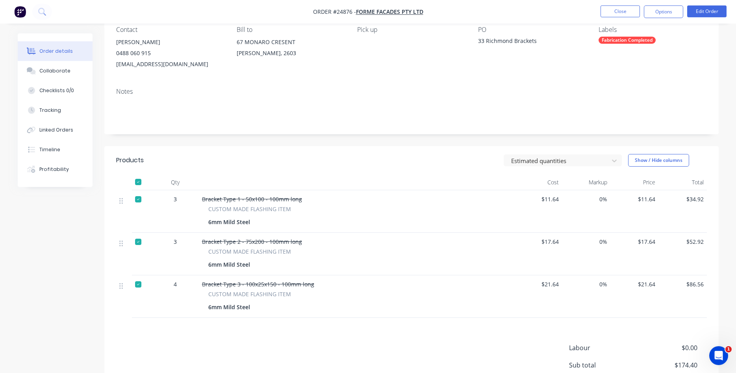
scroll to position [121, 0]
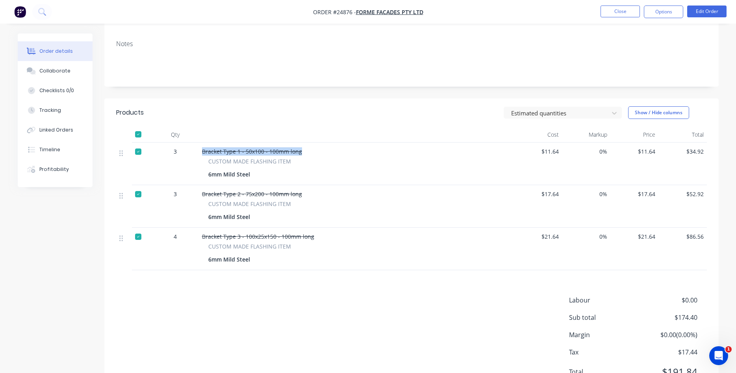
drag, startPoint x: 305, startPoint y: 149, endPoint x: 206, endPoint y: 153, distance: 98.6
click at [202, 154] on div "Bracket Type 1 - 50x100 - 100mm long CUSTOM MADE FLASHING ITEM 6mm Mild Steel" at bounding box center [356, 164] width 315 height 43
copy span "Bracket Type 1 - 50x100 - 100mm long"
drag, startPoint x: 249, startPoint y: 174, endPoint x: 204, endPoint y: 177, distance: 45.0
click at [204, 177] on div "CUSTOM MADE FLASHING ITEM 6mm Mild Steel" at bounding box center [356, 168] width 309 height 23
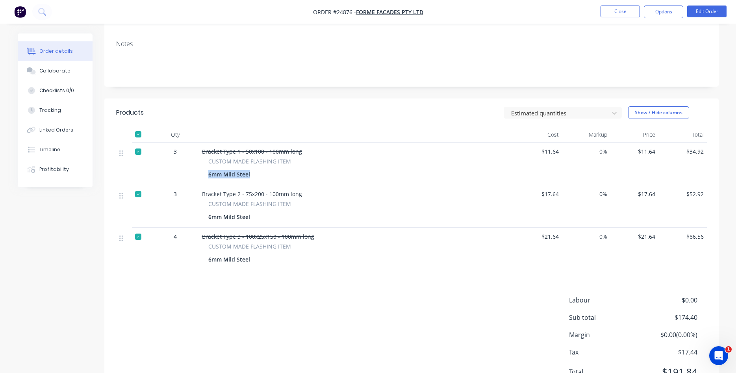
copy div "6mm Mild Steel"
click at [633, 13] on button "Close" at bounding box center [620, 12] width 39 height 12
